Goal: Find specific page/section: Find specific page/section

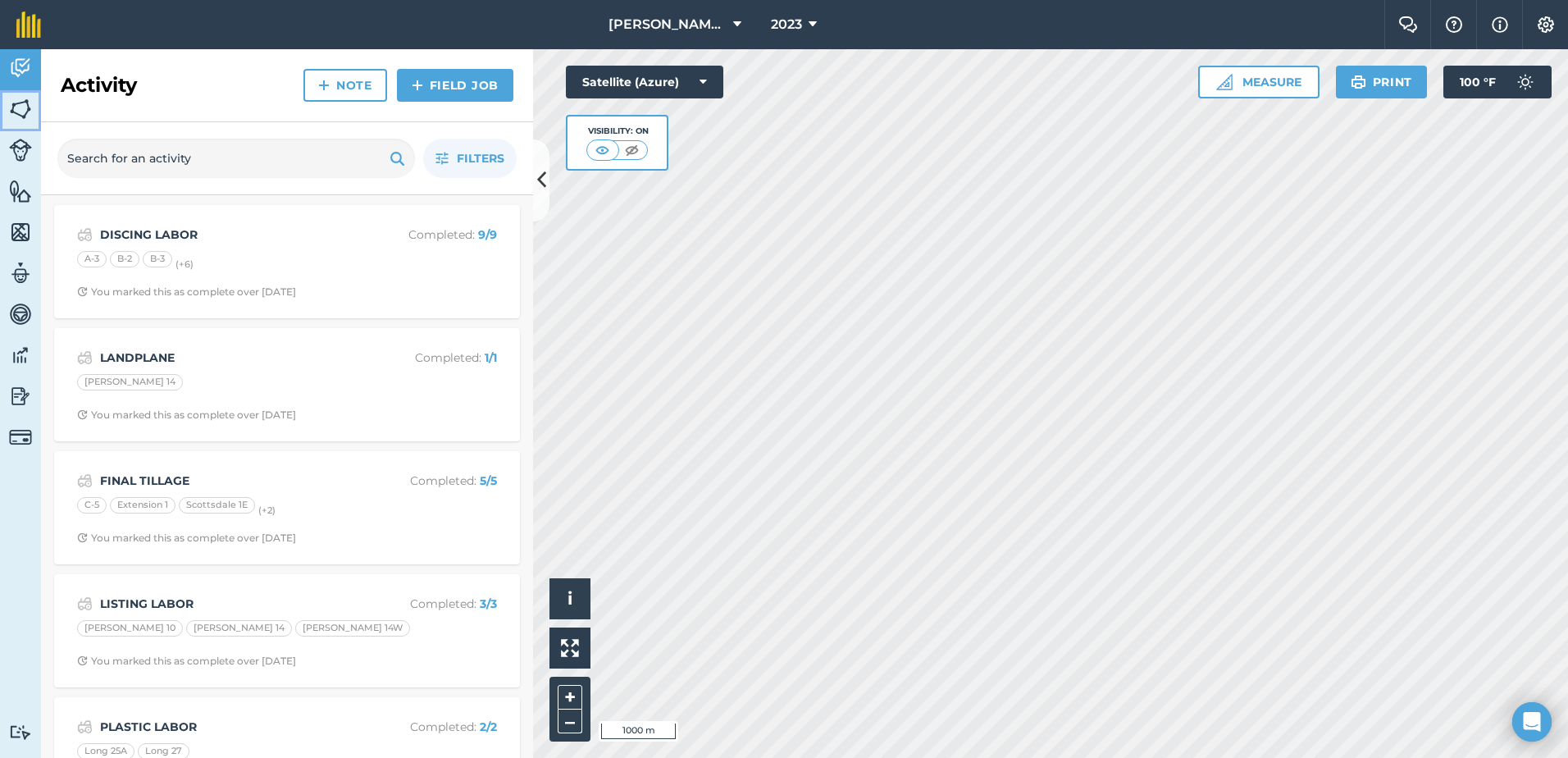
drag, startPoint x: 9, startPoint y: 104, endPoint x: 24, endPoint y: 112, distance: 17.0
click at [9, 104] on img at bounding box center [21, 109] width 23 height 25
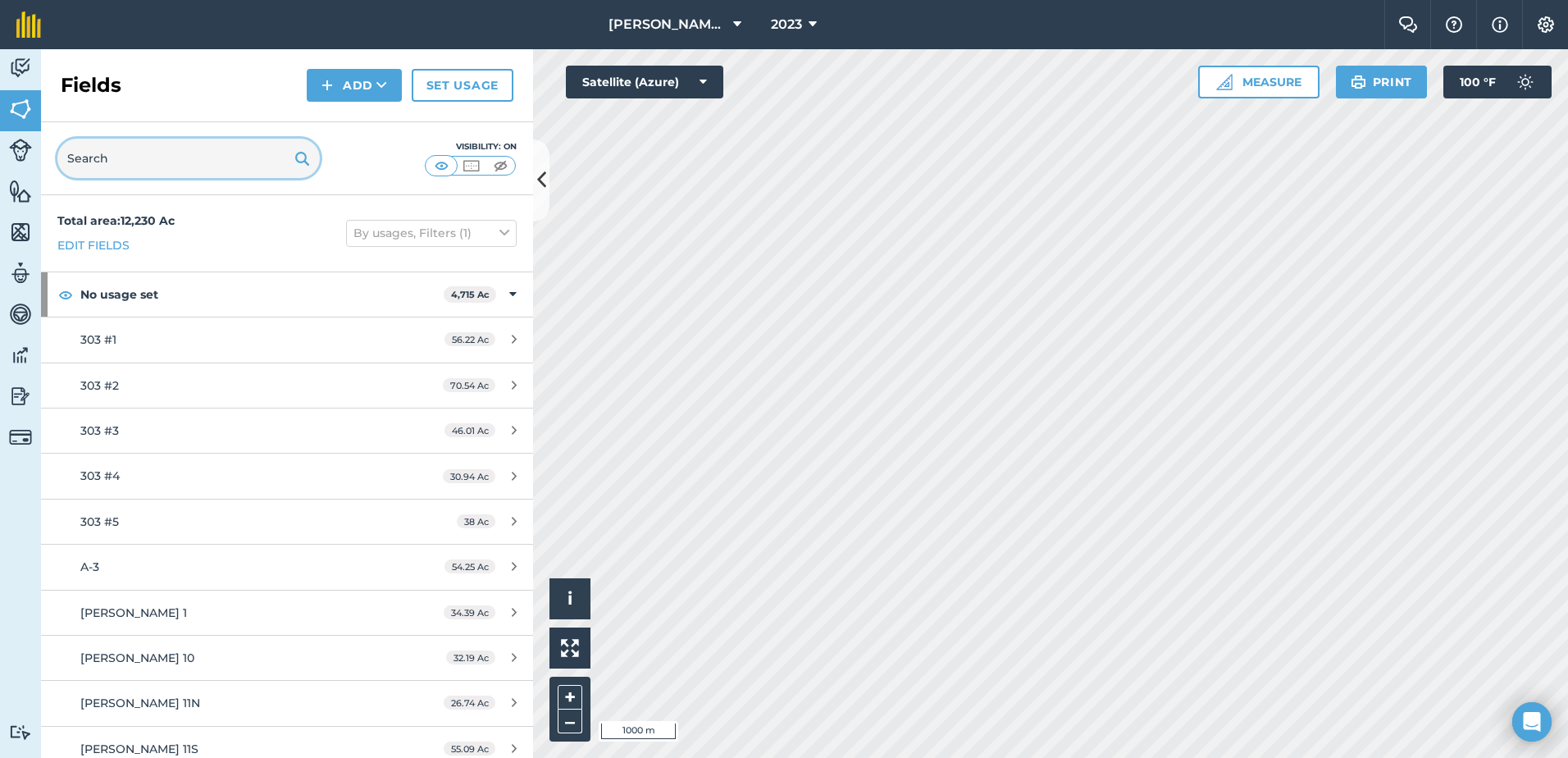
click at [254, 169] on input "text" at bounding box center [188, 158] width 262 height 39
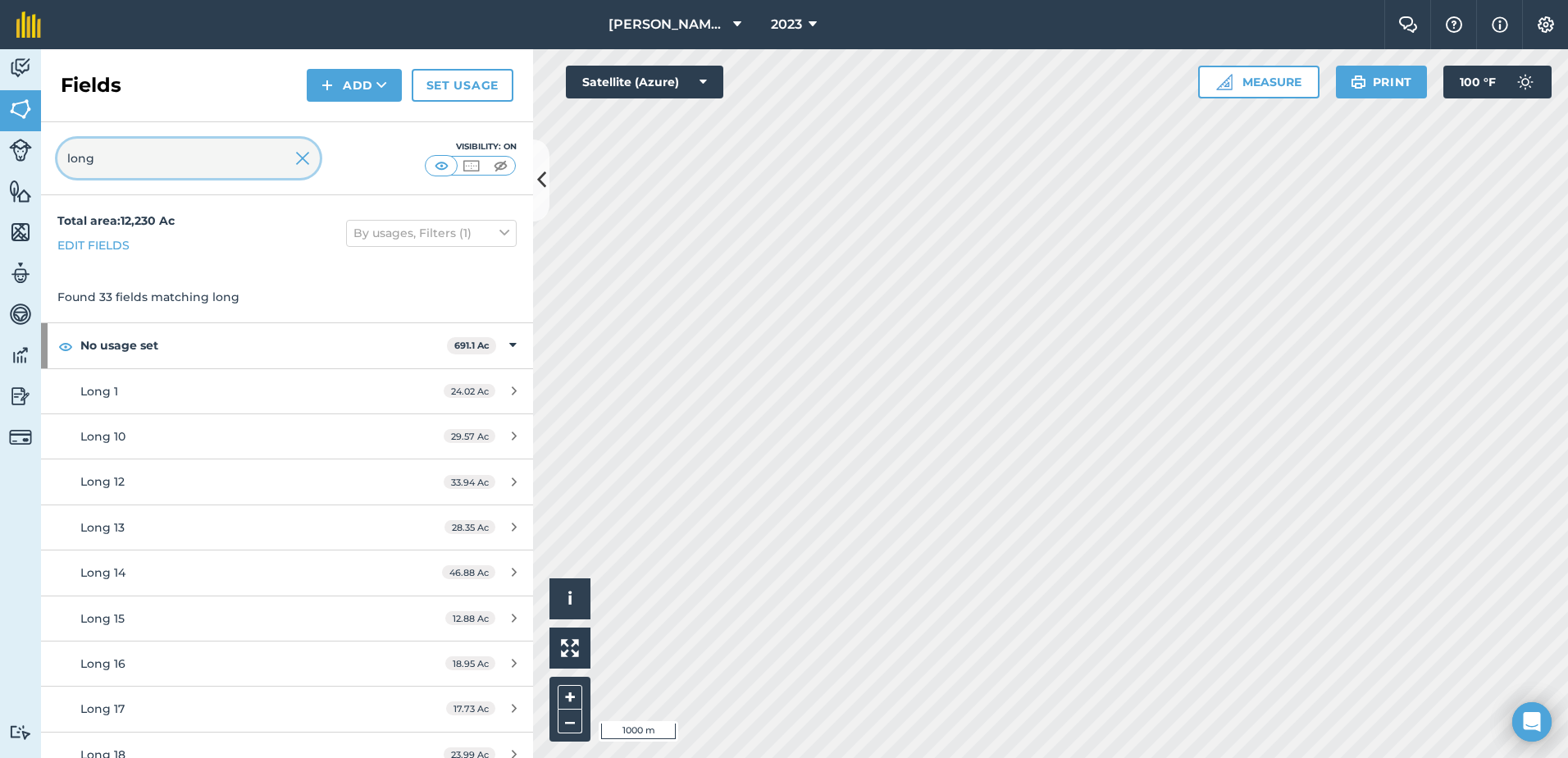
type input "long"
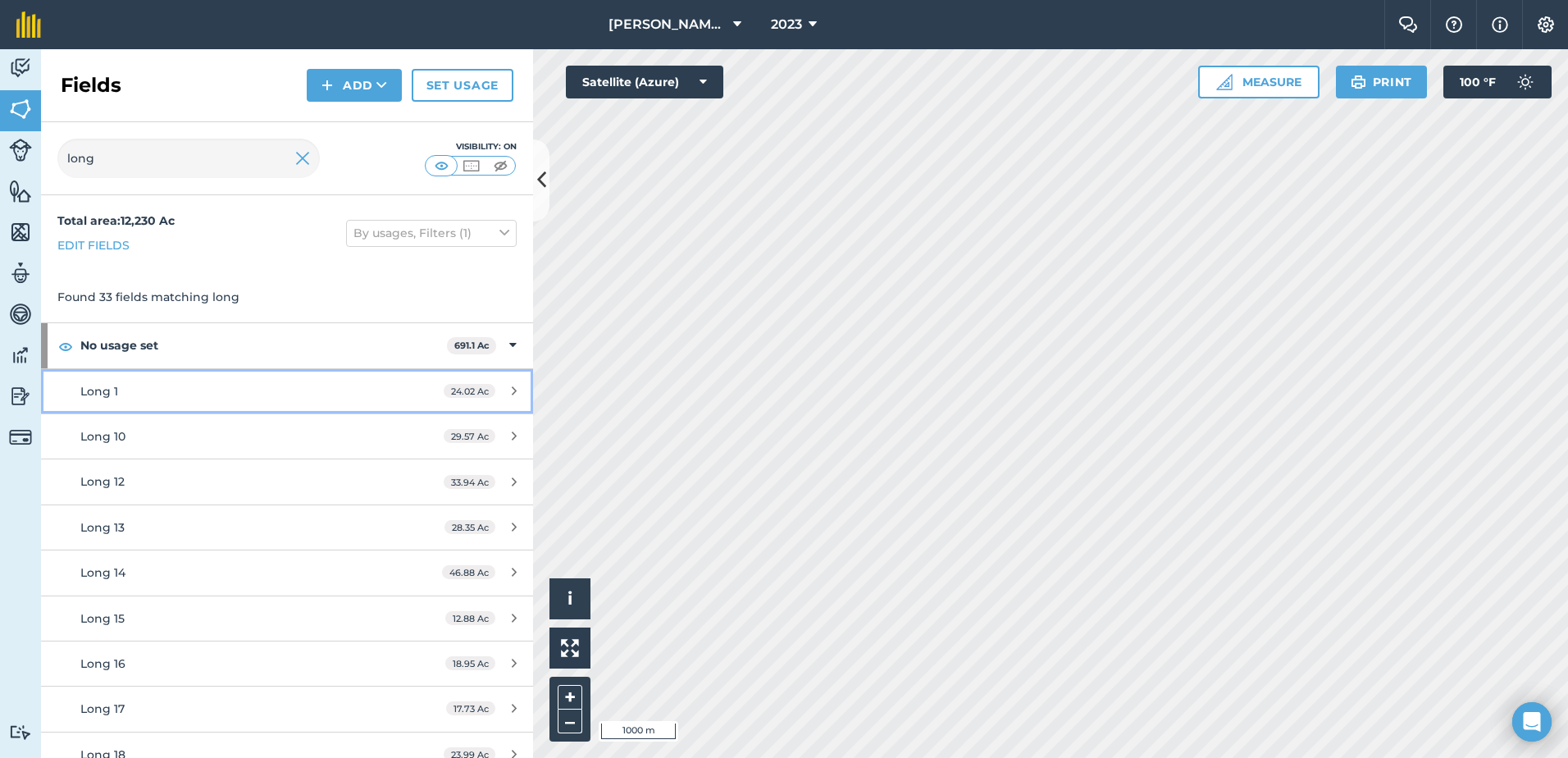
click at [247, 390] on div "Long 1" at bounding box center [235, 391] width 308 height 18
